Goal: Task Accomplishment & Management: Manage account settings

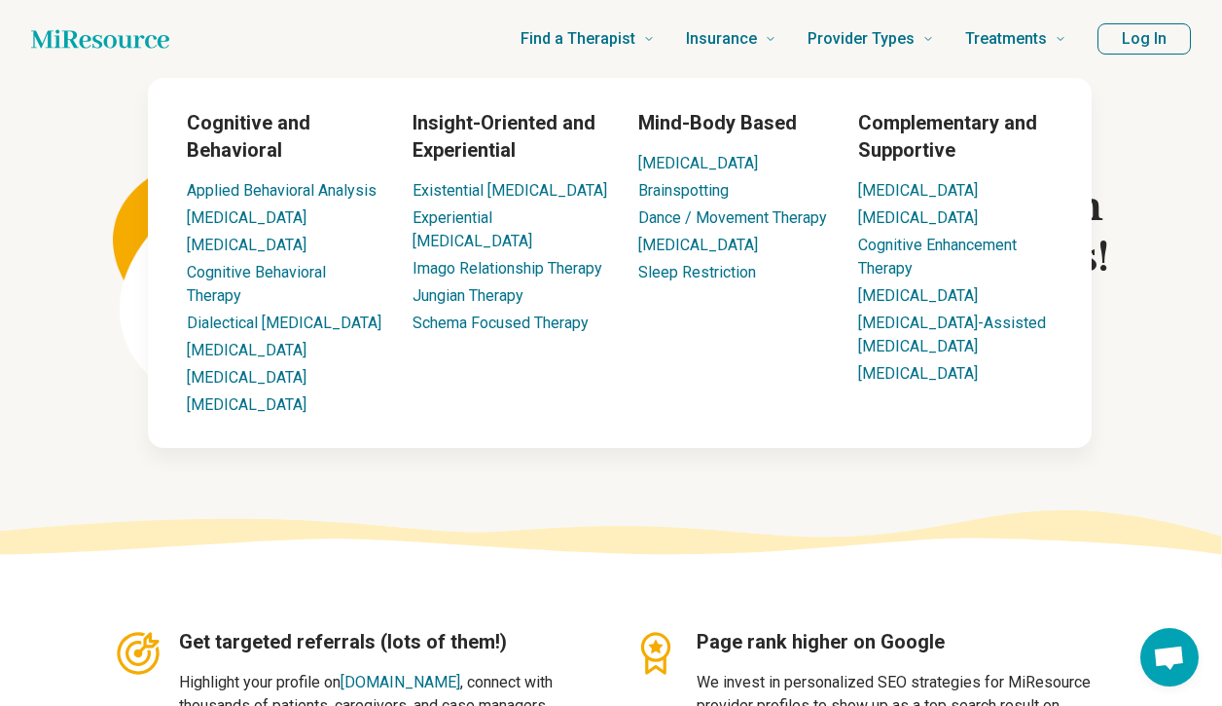
click at [1125, 49] on button "Log In" at bounding box center [1144, 38] width 93 height 31
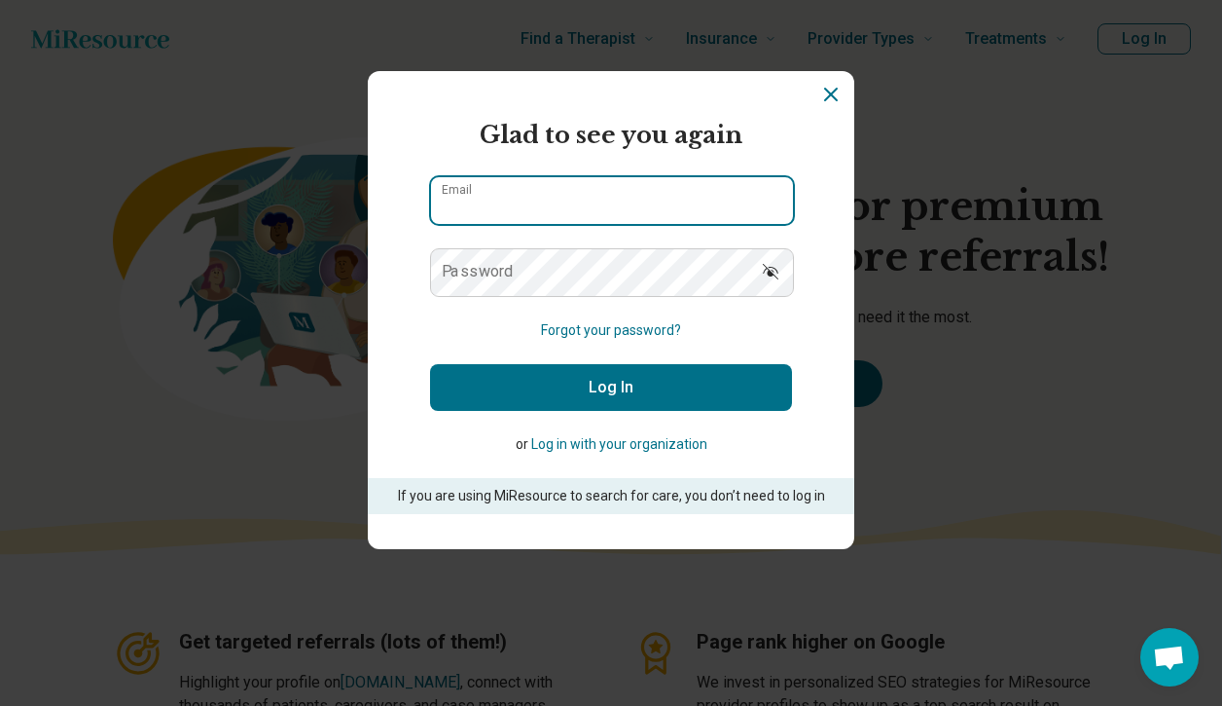
click at [1125, 49] on div "Miresource logo Glad to see you again Email Password Forgot your password? Log …" at bounding box center [611, 353] width 1222 height 706
click at [580, 223] on input "Email" at bounding box center [612, 200] width 362 height 47
click at [583, 203] on input "Email" at bounding box center [612, 200] width 362 height 47
click at [925, 268] on div "Miresource logo Glad to see you again Email Password Forgot your password? Log …" at bounding box center [611, 353] width 1222 height 706
type input "**********"
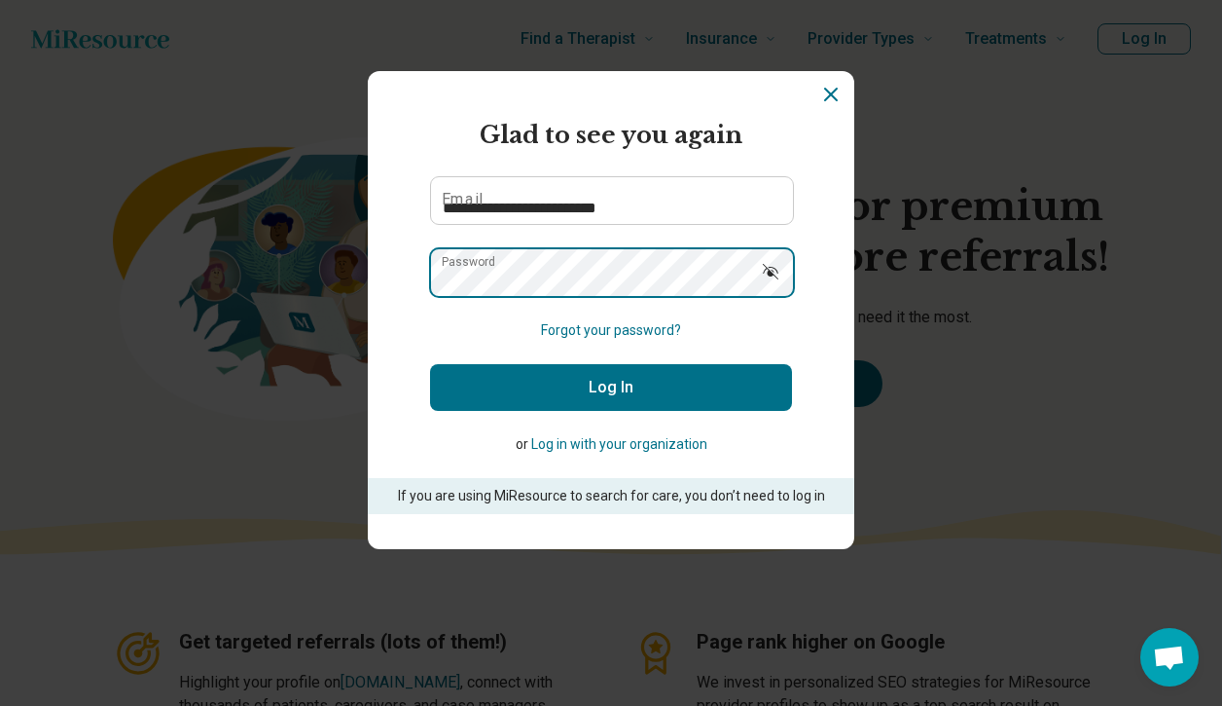
click at [611, 386] on button "Log In" at bounding box center [611, 387] width 362 height 47
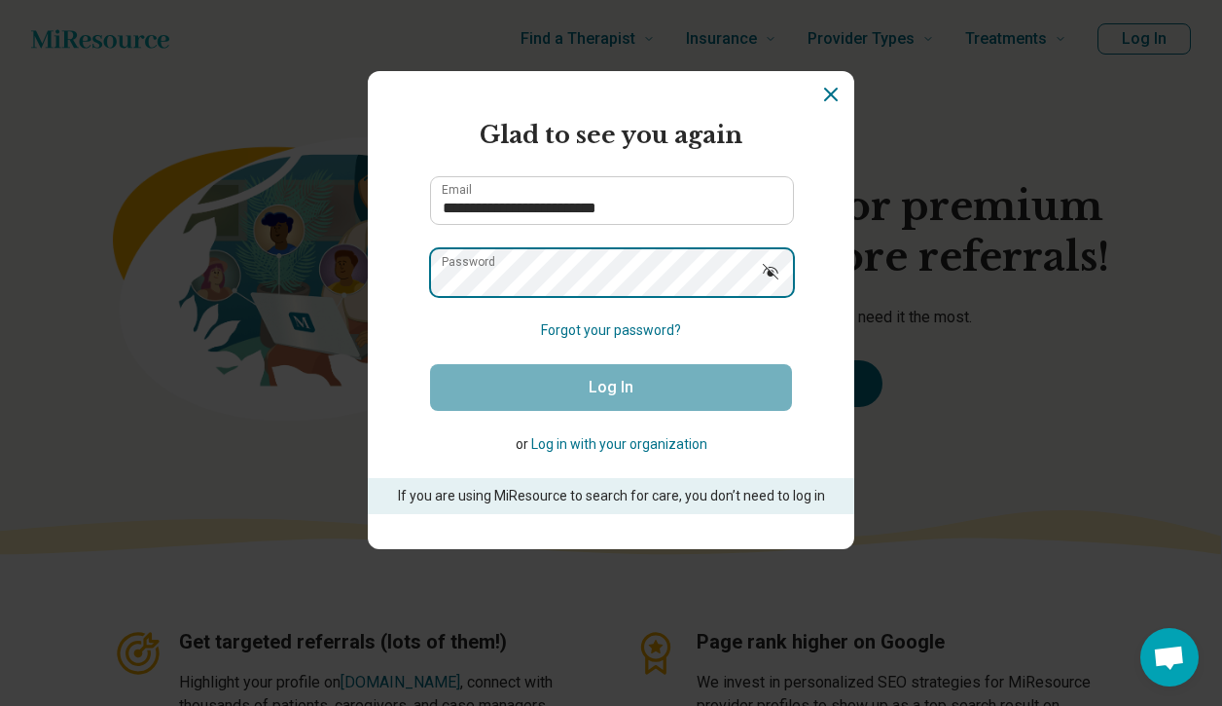
scroll to position [4253, 0]
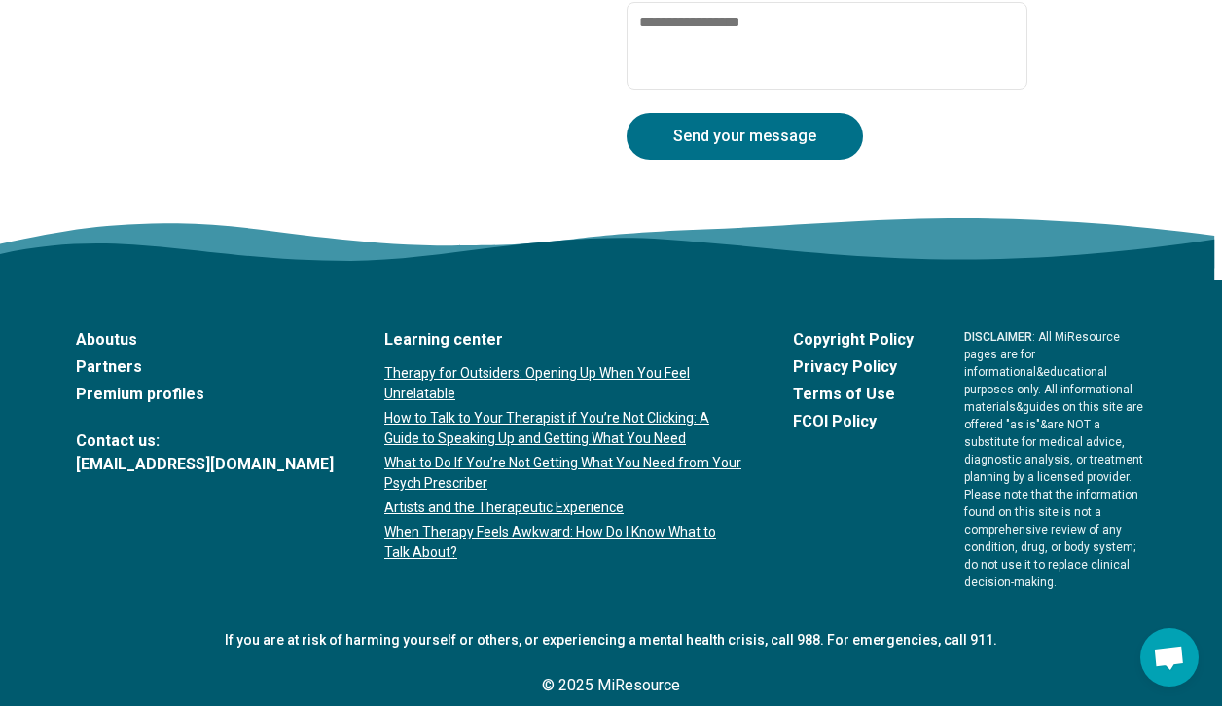
type textarea "*"
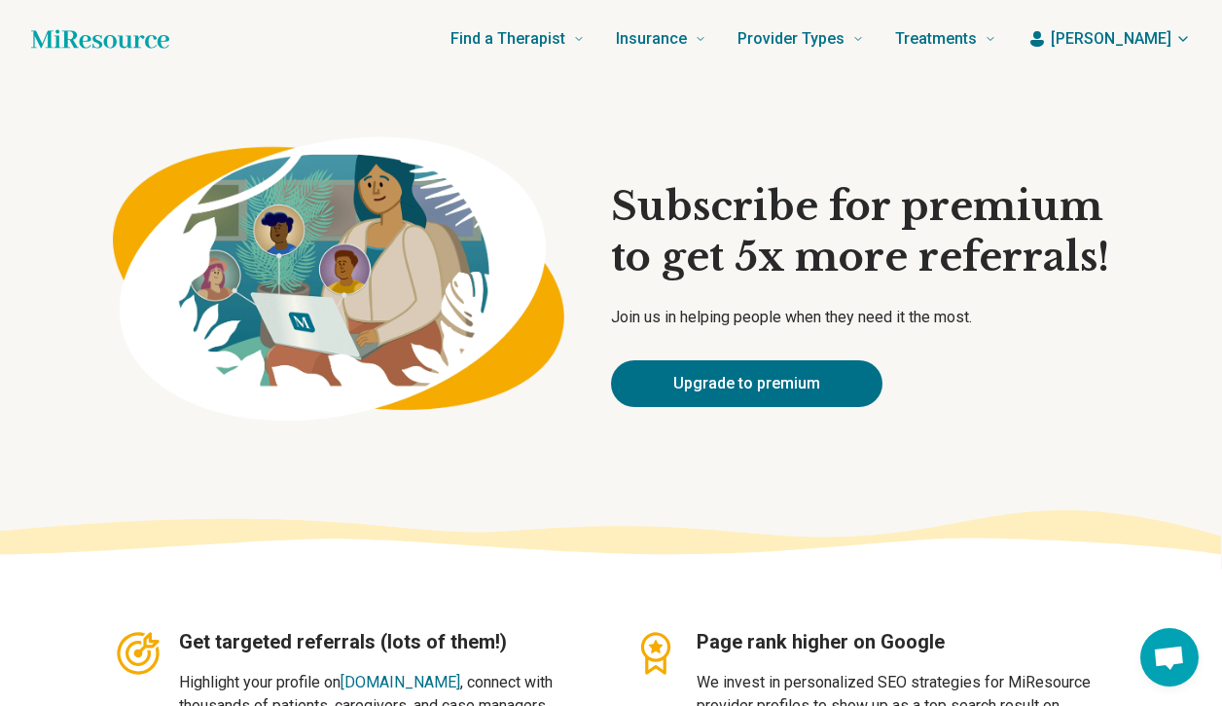
scroll to position [0, 0]
click at [1153, 42] on span "[PERSON_NAME]" at bounding box center [1111, 38] width 121 height 23
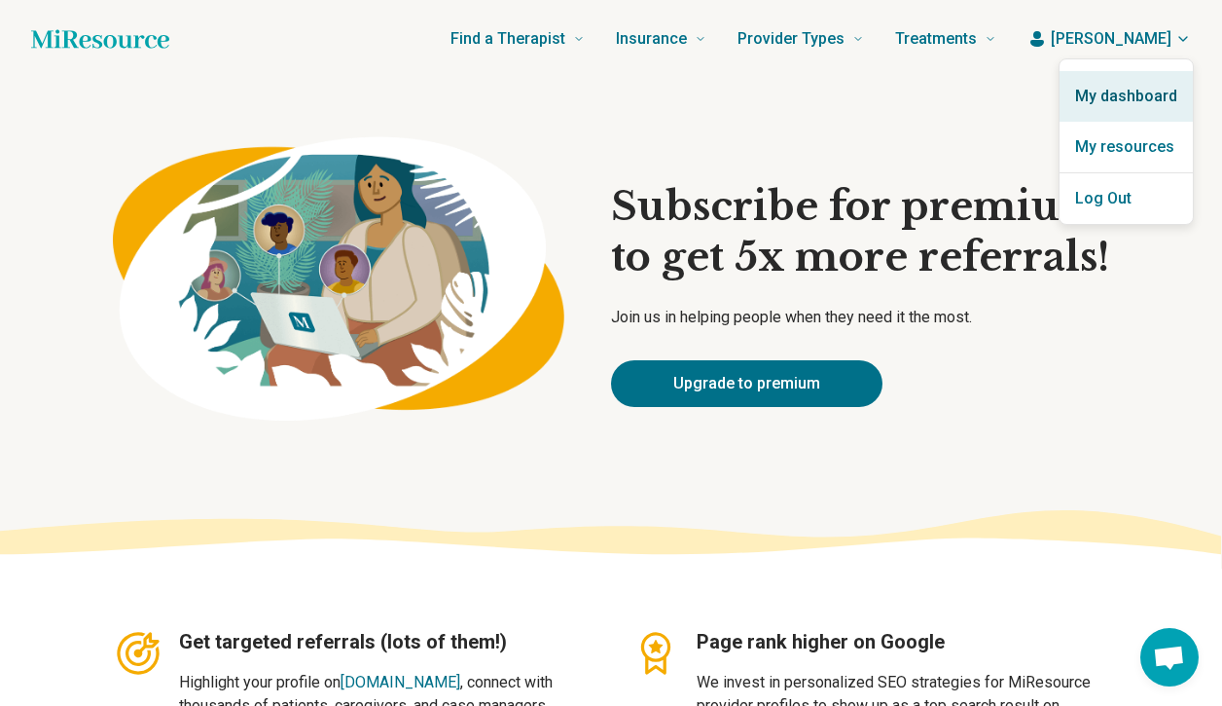
click at [1124, 96] on link "My dashboard" at bounding box center [1126, 96] width 133 height 51
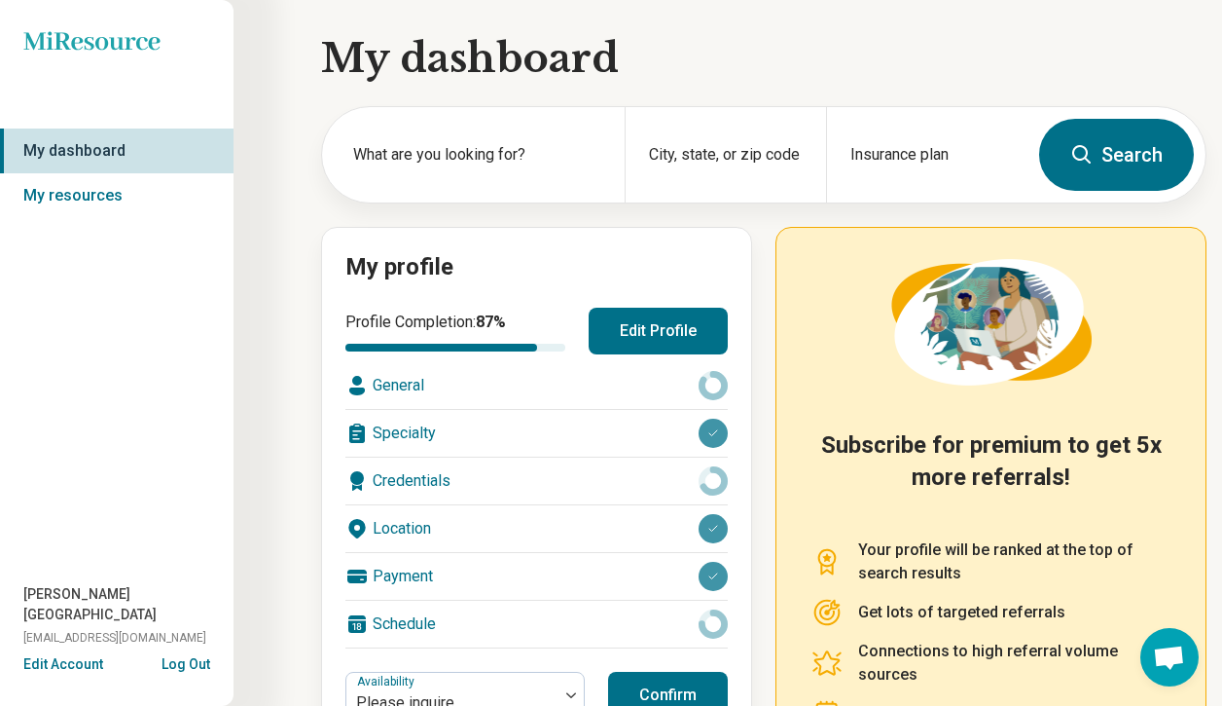
click at [83, 665] on button "Edit Account" at bounding box center [63, 664] width 80 height 20
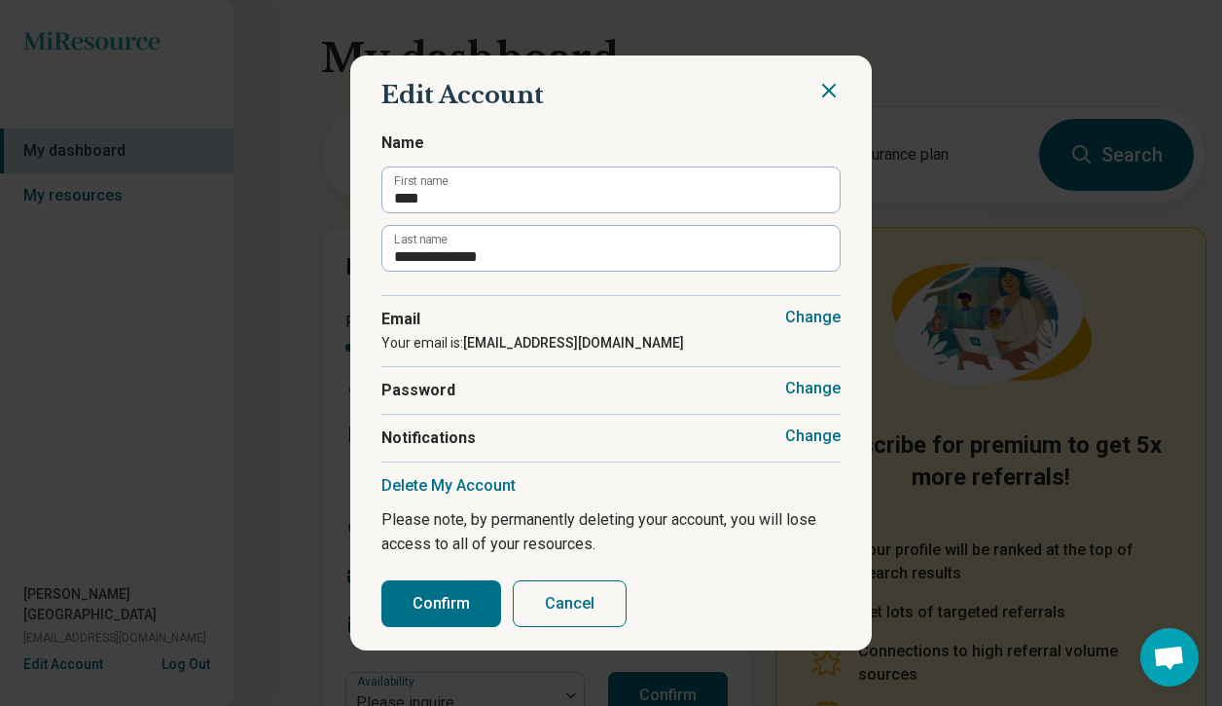
click at [592, 597] on button "Cancel" at bounding box center [570, 603] width 114 height 47
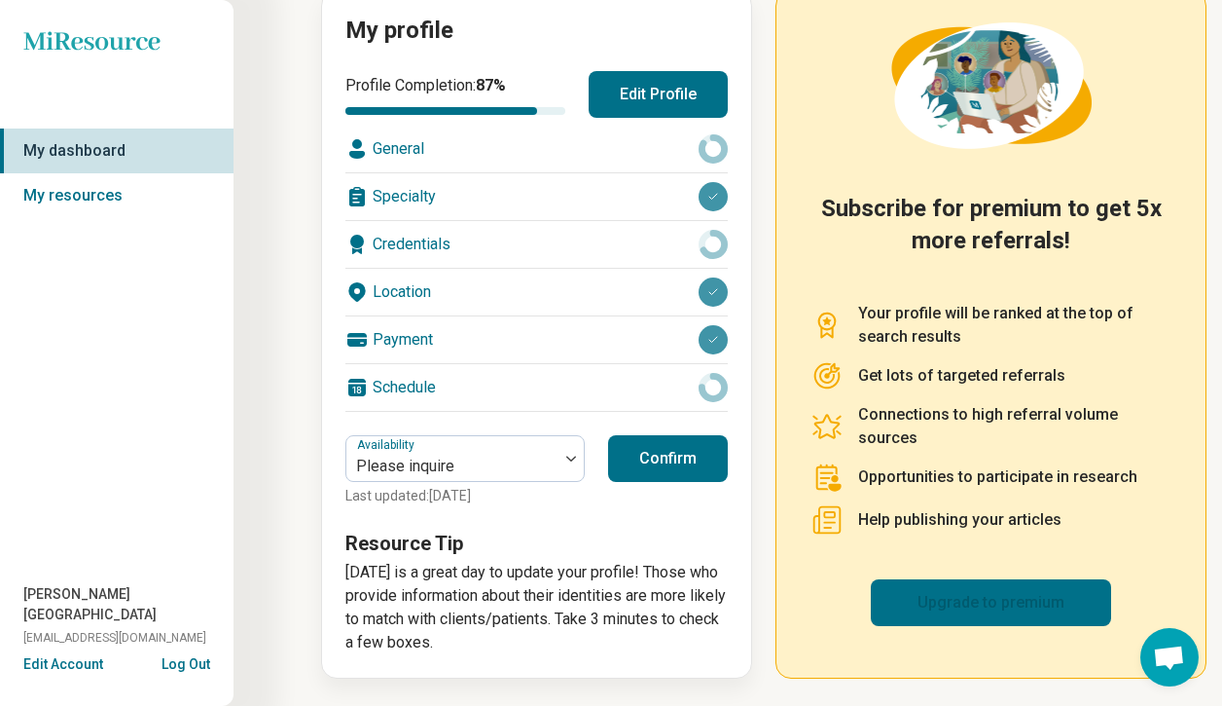
scroll to position [235, 0]
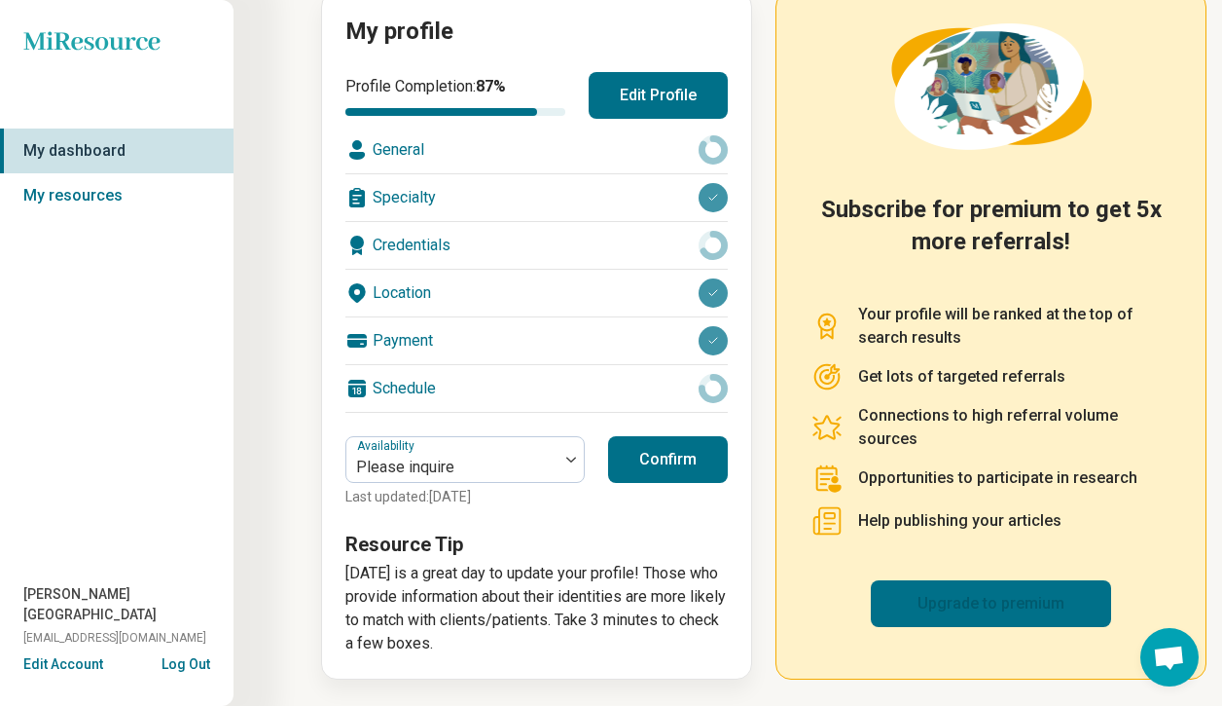
click at [980, 596] on link "Upgrade to premium" at bounding box center [991, 603] width 240 height 47
